Goal: Check status: Check status

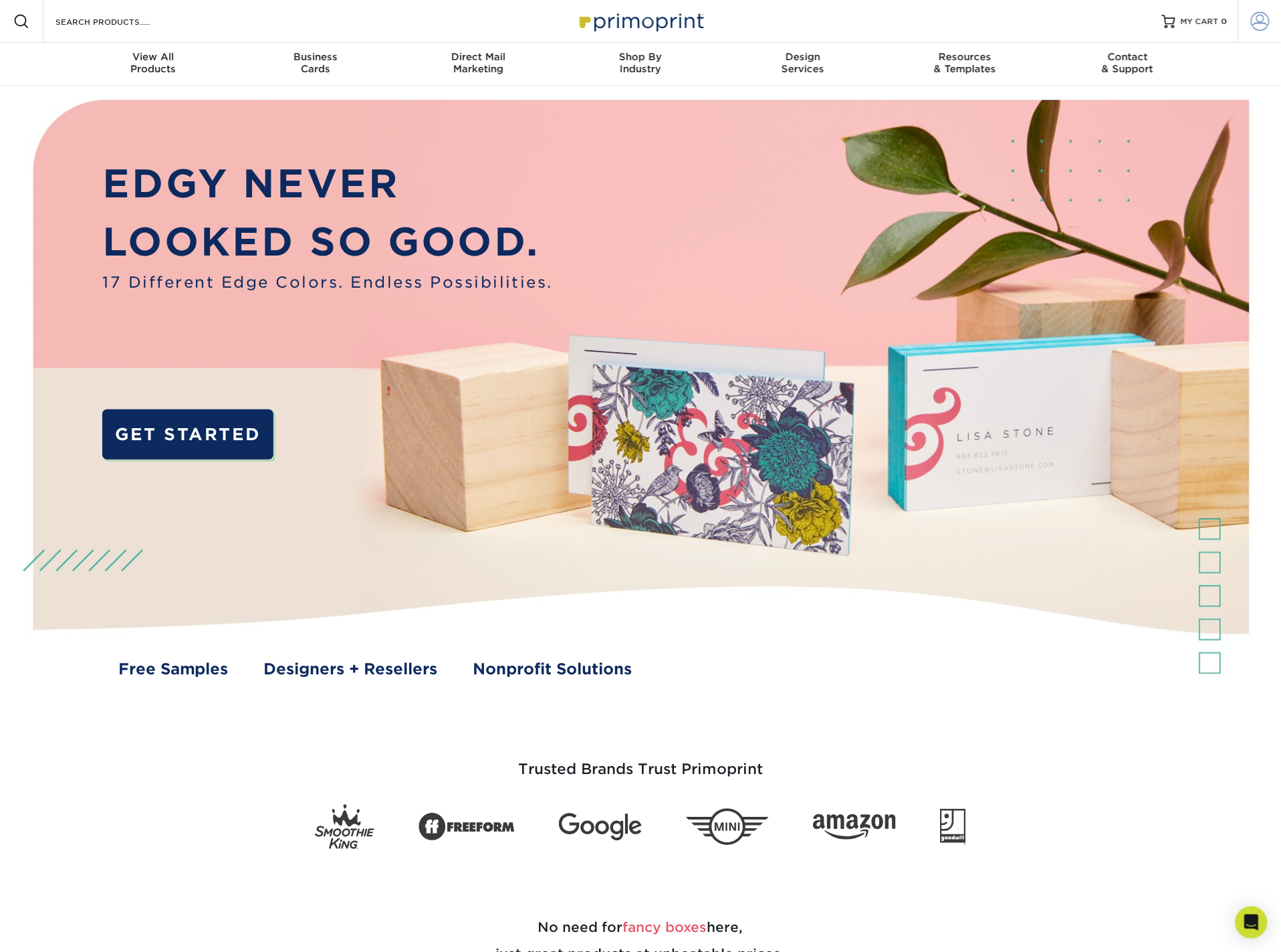
type input "[EMAIL_ADDRESS][DOMAIN_NAME]"
click at [1272, 24] on link "Account" at bounding box center [1259, 21] width 43 height 43
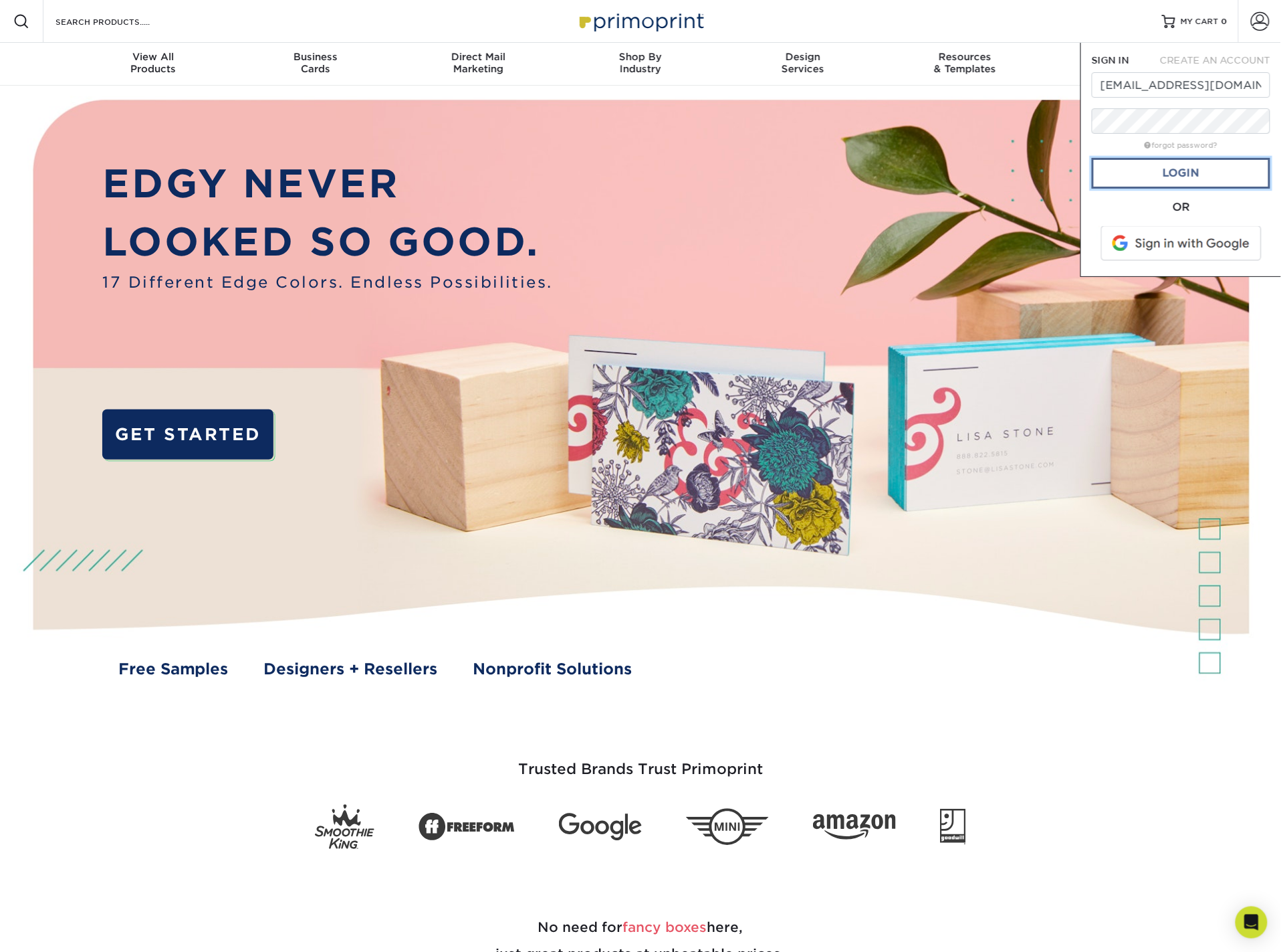
click at [1191, 170] on link "Login" at bounding box center [1181, 173] width 179 height 31
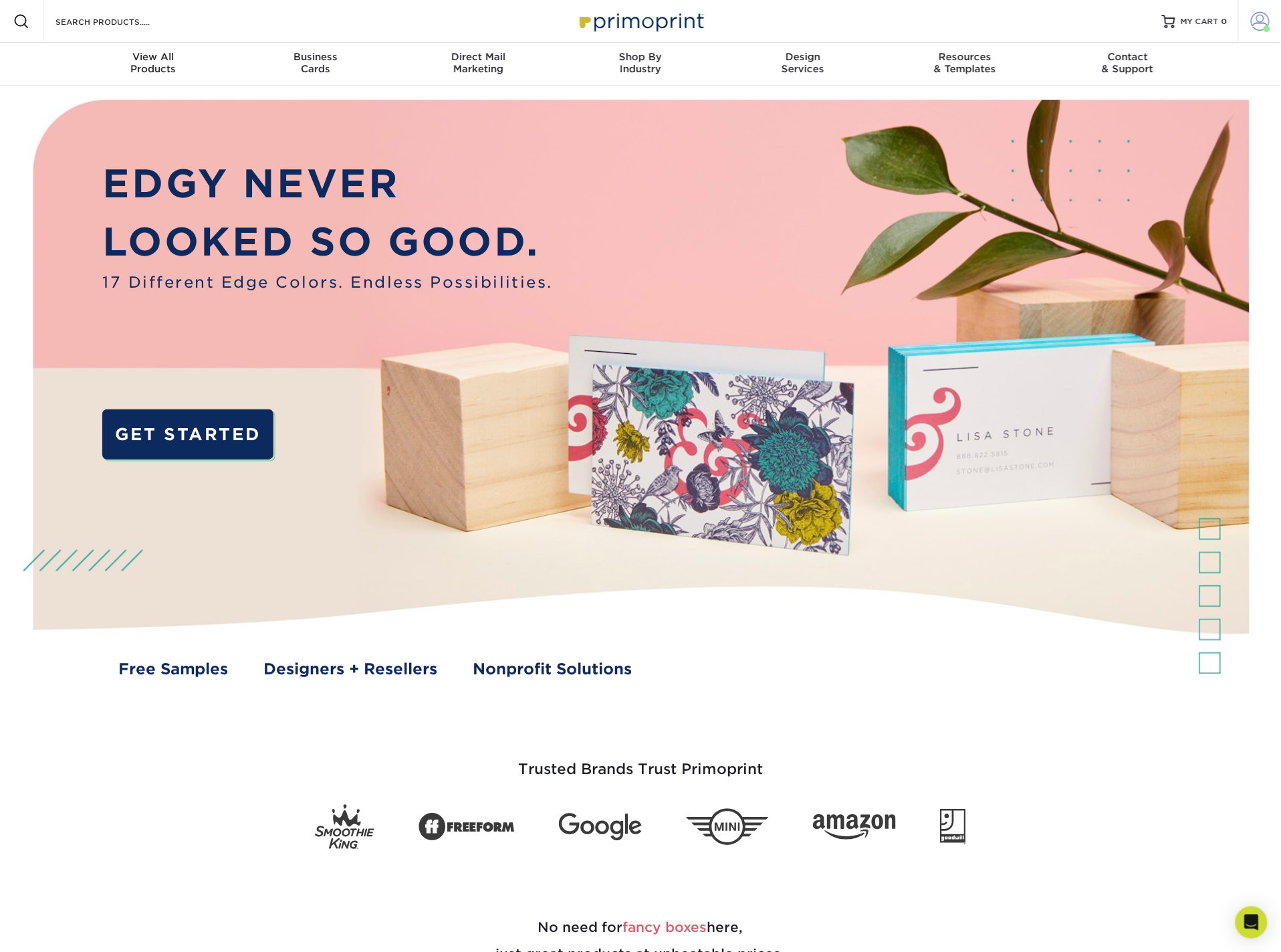
click at [1265, 26] on span at bounding box center [1267, 29] width 7 height 7
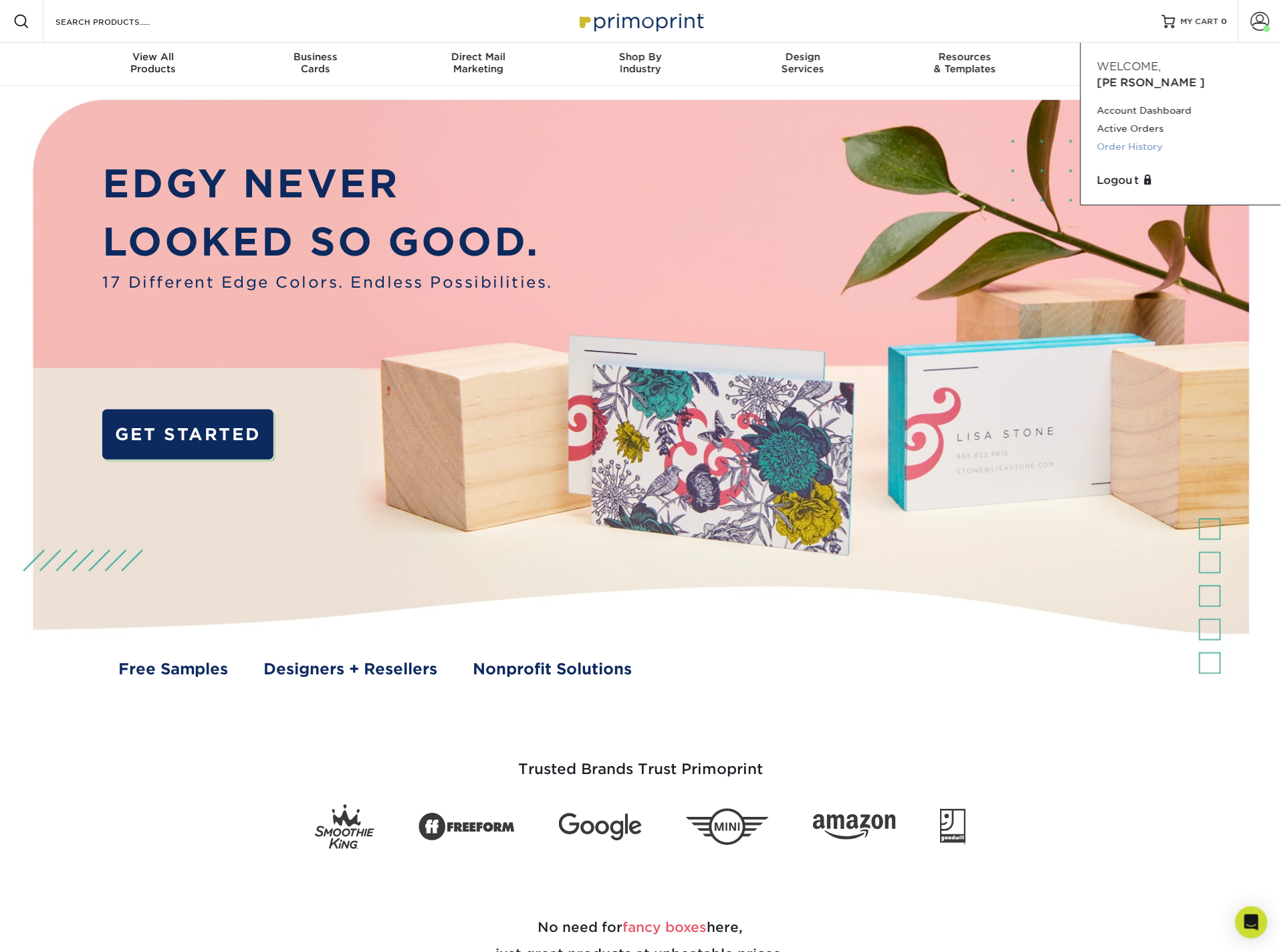
click at [1132, 138] on link "Order History" at bounding box center [1181, 146] width 168 height 18
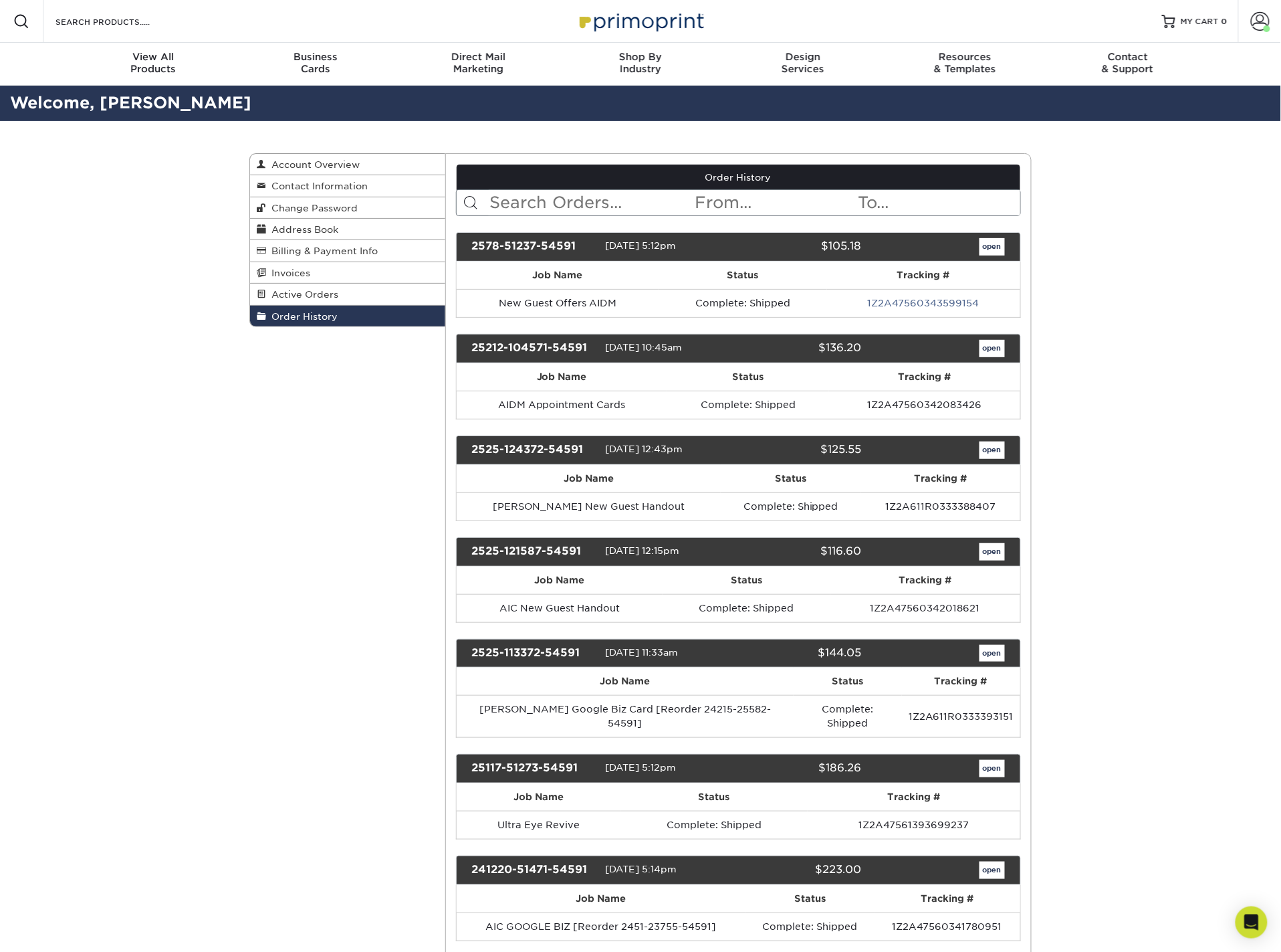
click at [579, 199] on input "text" at bounding box center [592, 202] width 205 height 26
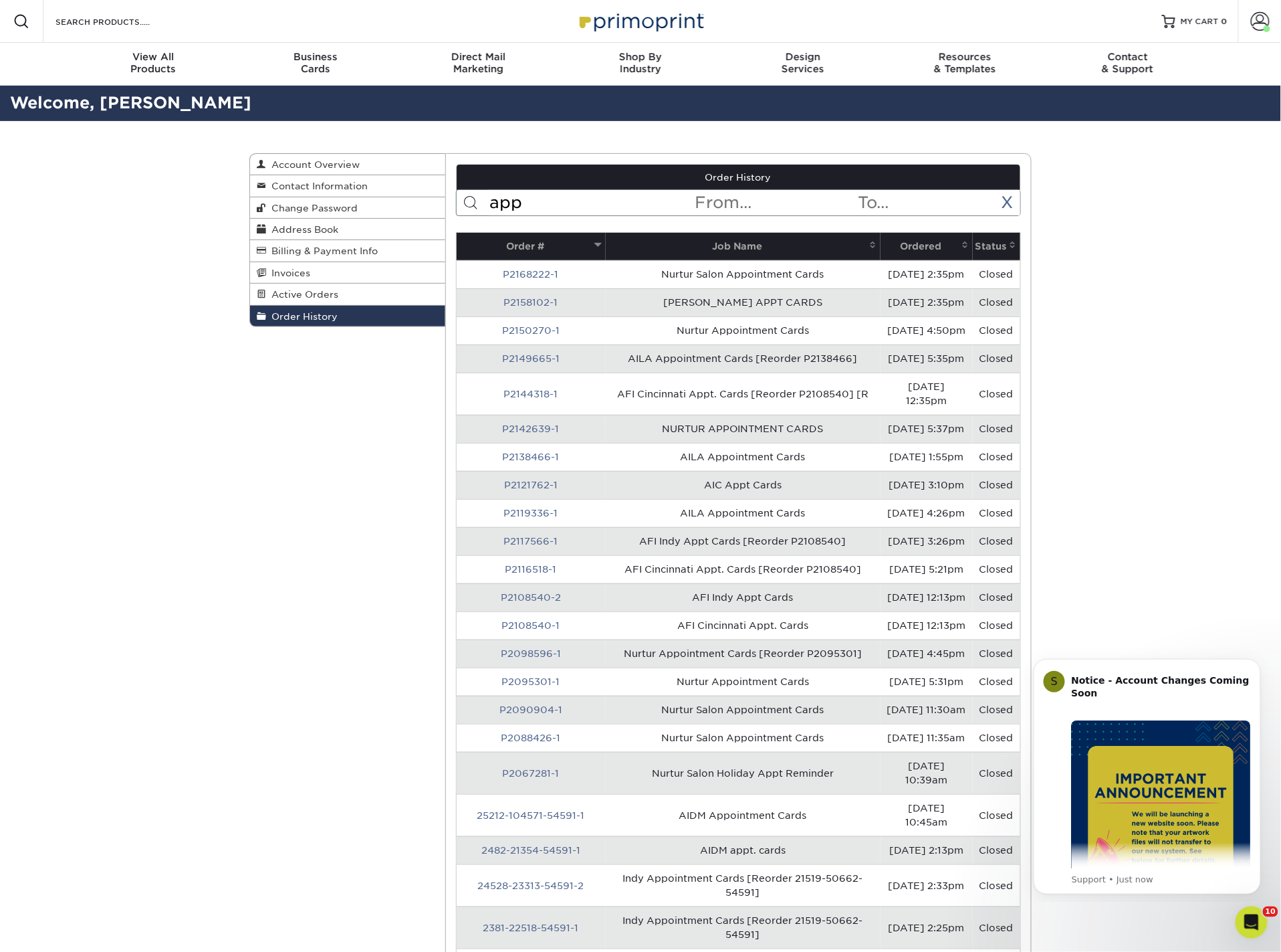
type input "app"
click at [966, 243] on span at bounding box center [966, 245] width 11 height 11
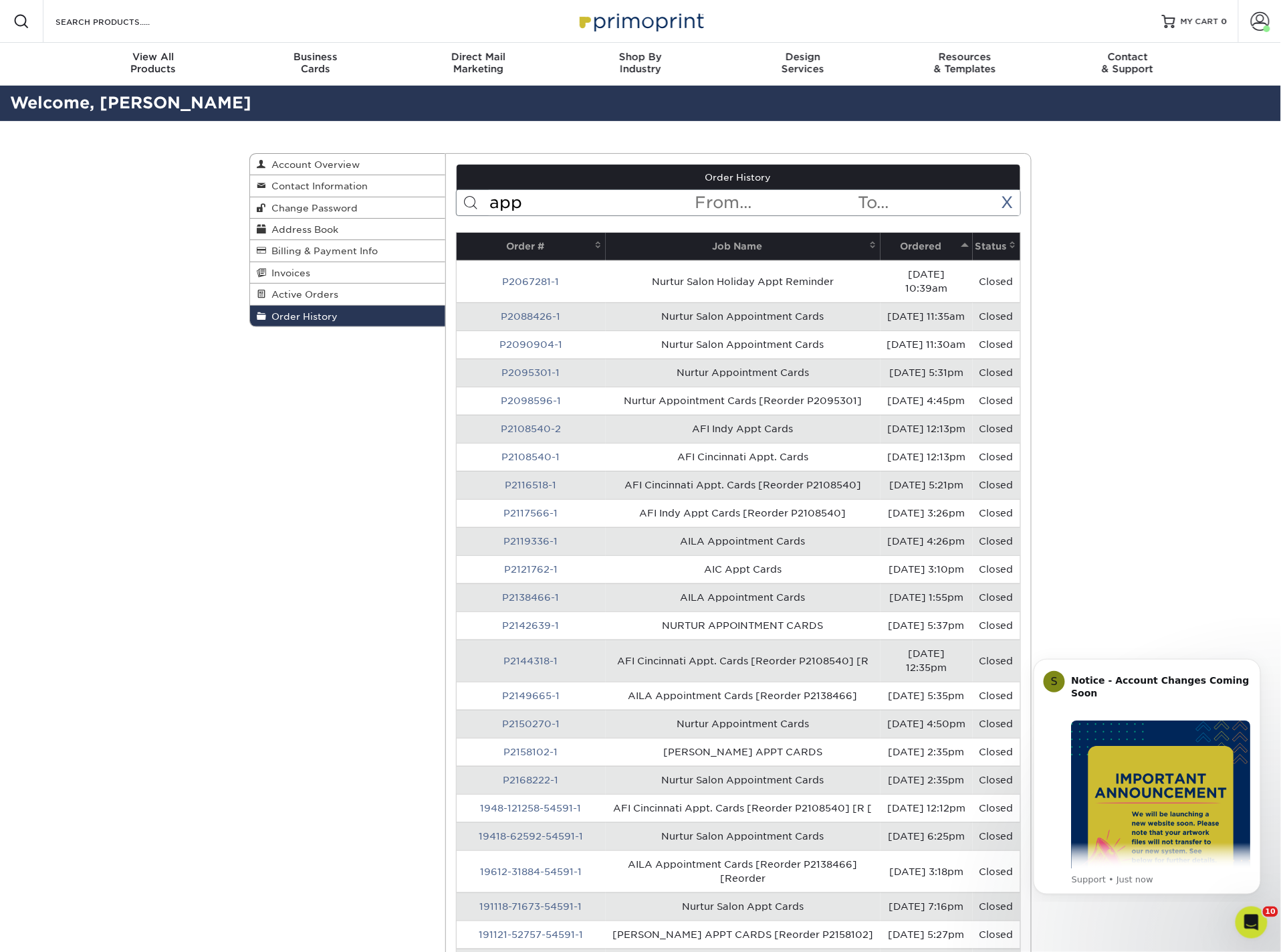
click at [967, 243] on span at bounding box center [966, 245] width 11 height 11
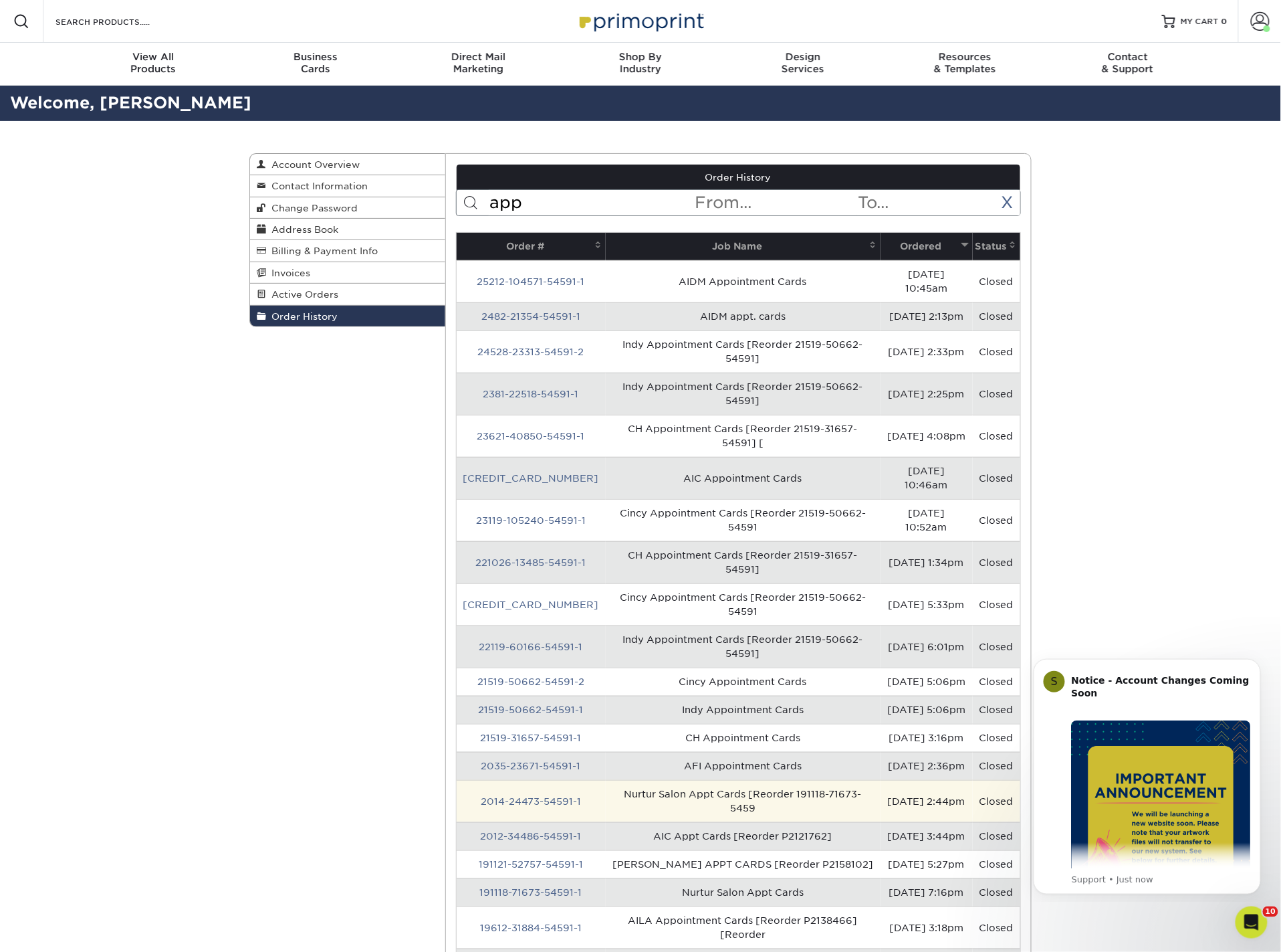
click at [677, 780] on td "Nurtur Salon Appt Cards [Reorder 191118-71673-5459" at bounding box center [743, 801] width 275 height 42
click at [512, 796] on link "2014-24473-54591-1" at bounding box center [530, 801] width 100 height 11
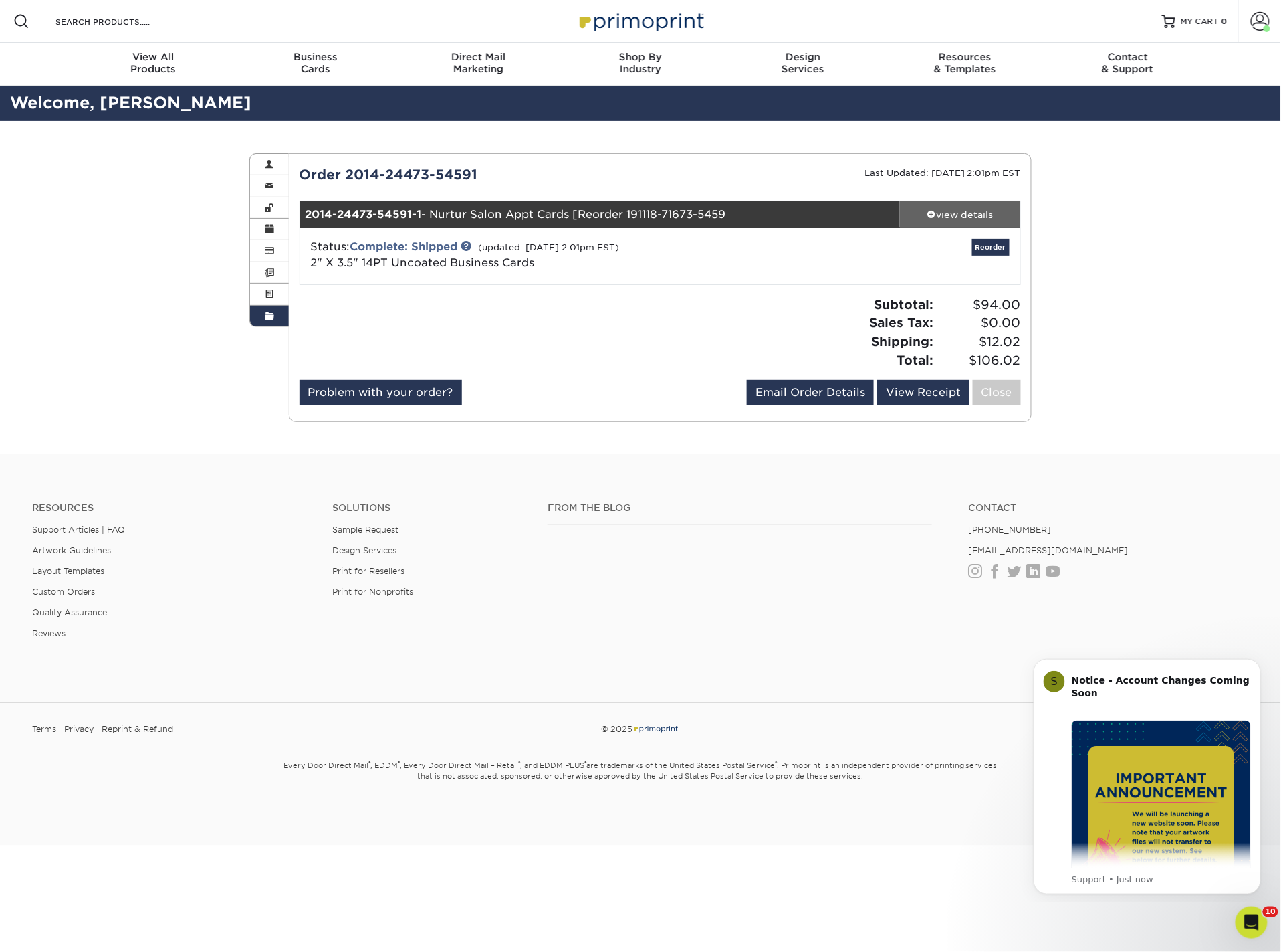
click at [957, 216] on div "view details" at bounding box center [960, 214] width 121 height 13
